Goal: Find contact information: Find contact information

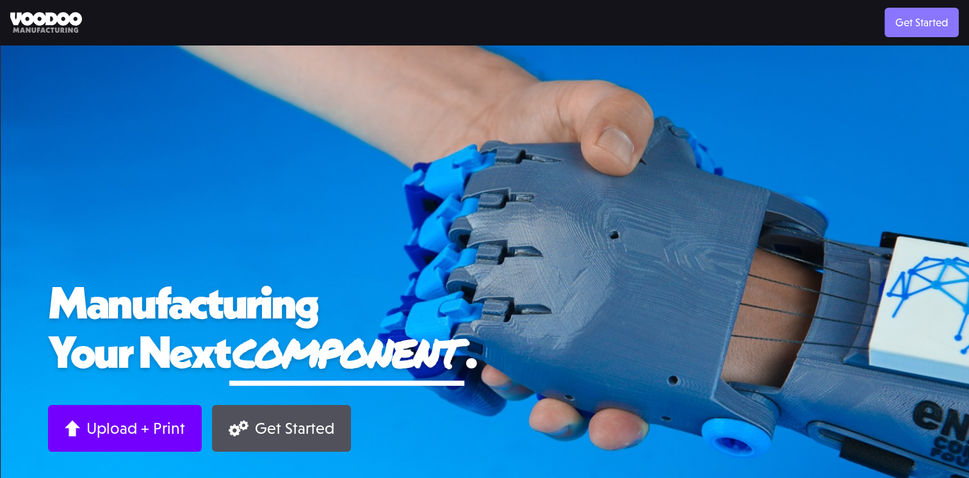
click at [908, 19] on link "Get Started" at bounding box center [922, 22] width 74 height 29
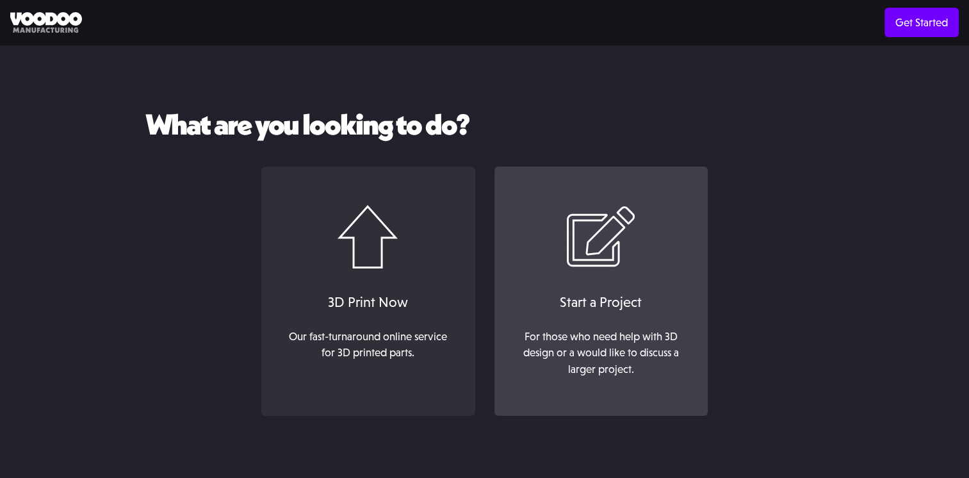
click at [593, 265] on img at bounding box center [600, 237] width 69 height 64
